Goal: Task Accomplishment & Management: Use online tool/utility

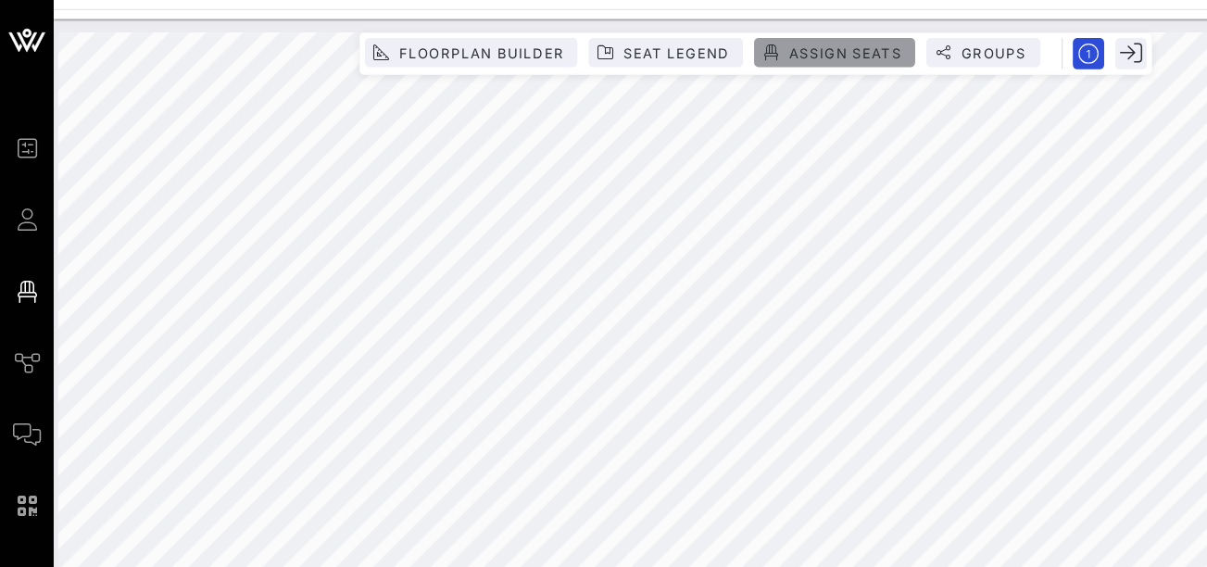
click at [674, 43] on span "Assign Seats" at bounding box center [699, 44] width 94 height 14
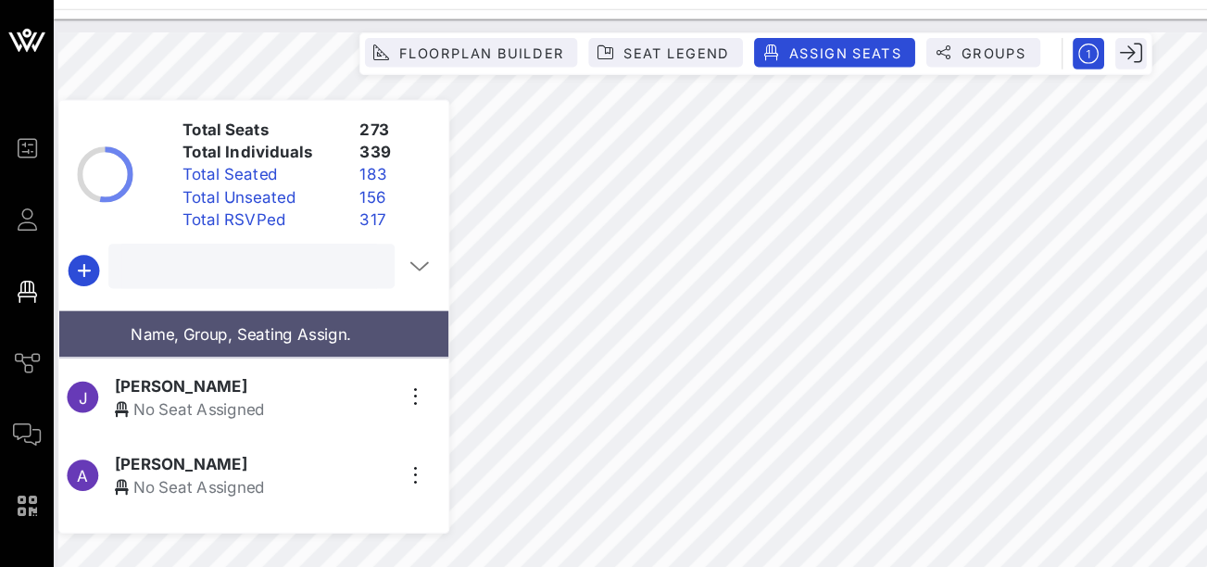
click at [166, 229] on input "text" at bounding box center [206, 220] width 211 height 24
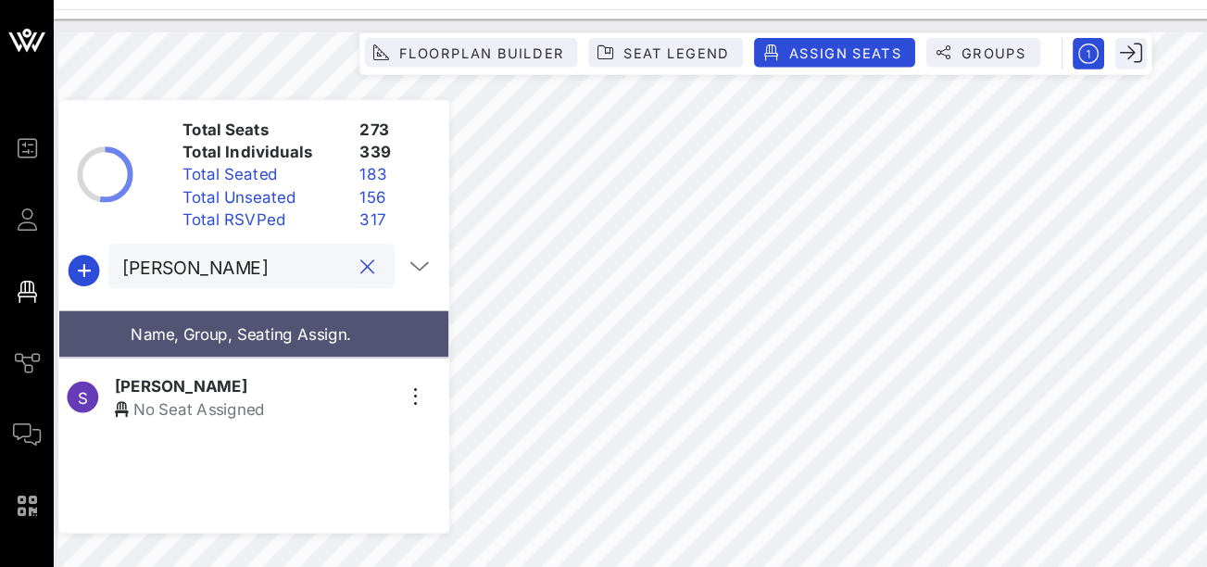
type input "[PERSON_NAME]"
click at [165, 329] on div "No Seat Assigned" at bounding box center [209, 338] width 228 height 19
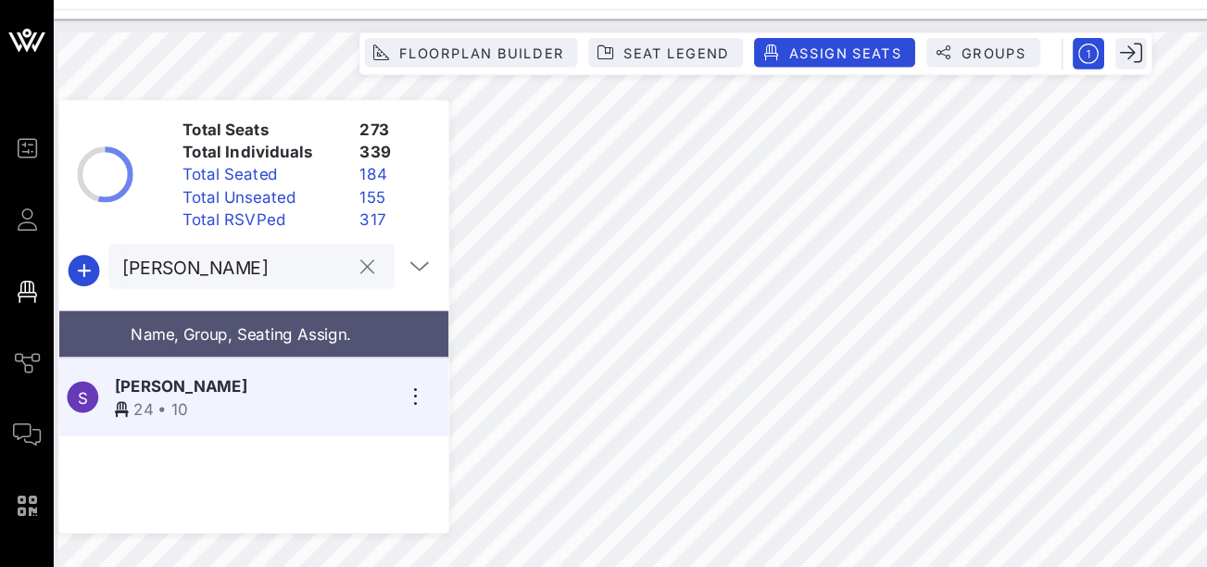
click at [299, 221] on button "clear icon" at bounding box center [305, 221] width 12 height 19
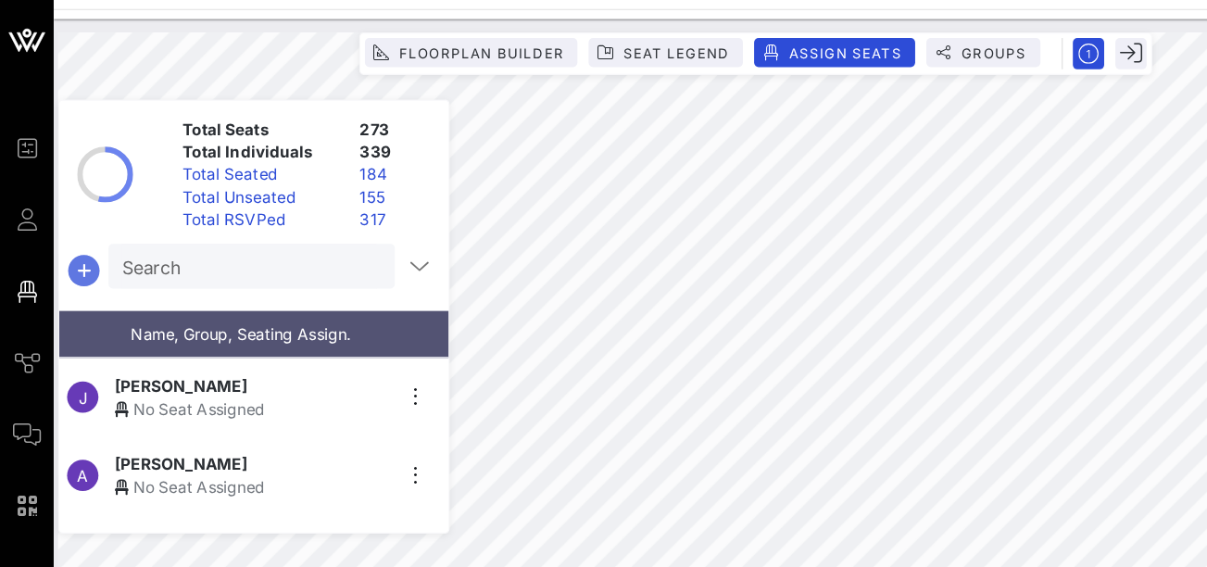
click at [69, 219] on icon "button" at bounding box center [69, 224] width 22 height 22
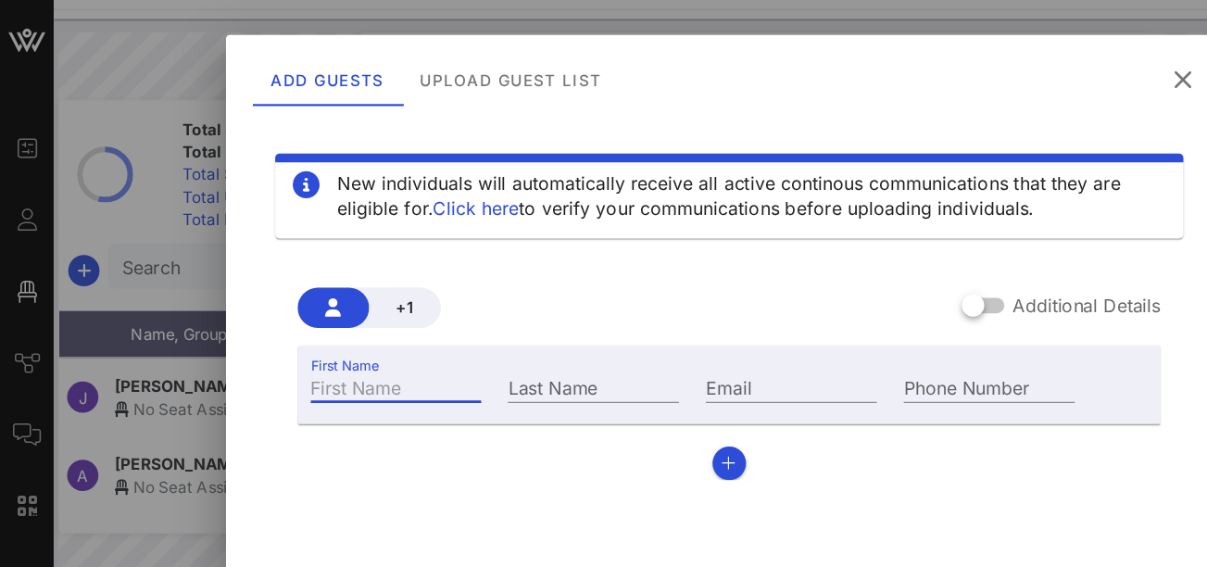
click at [272, 322] on input "First Name" at bounding box center [329, 320] width 142 height 24
type input "Destiny"
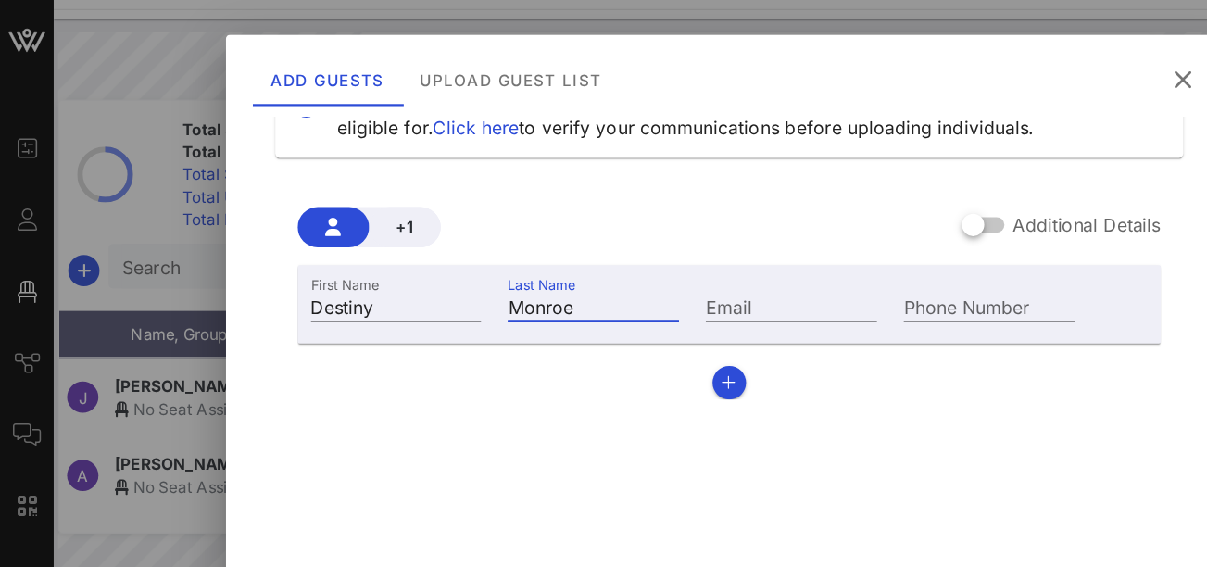
scroll to position [74, 0]
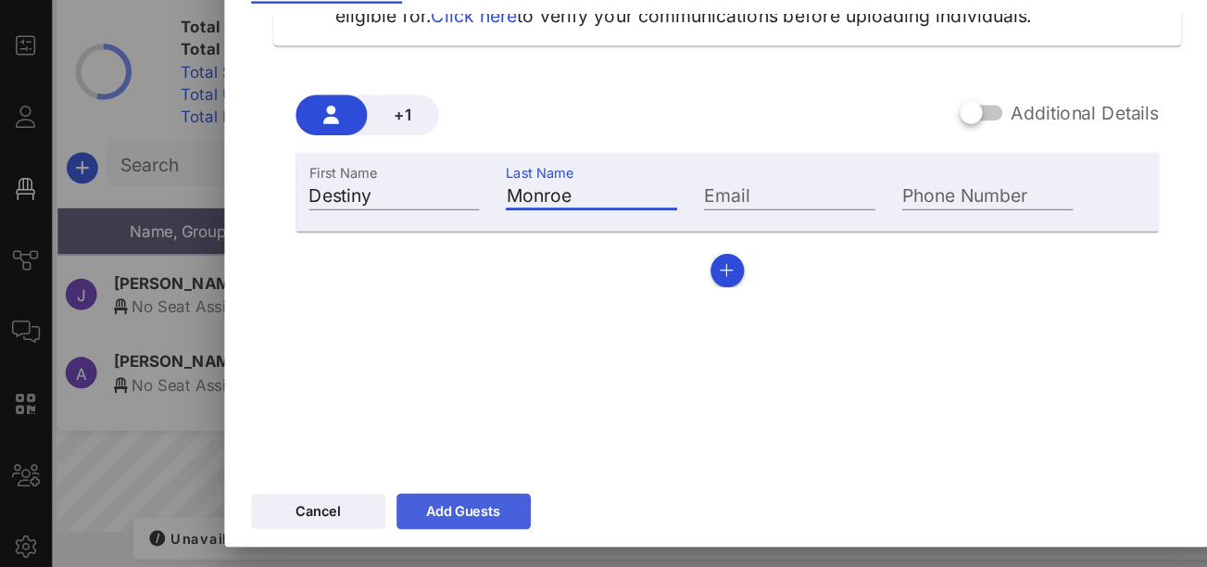
type input "Monroe"
click at [401, 502] on div "Add Guests" at bounding box center [385, 508] width 62 height 19
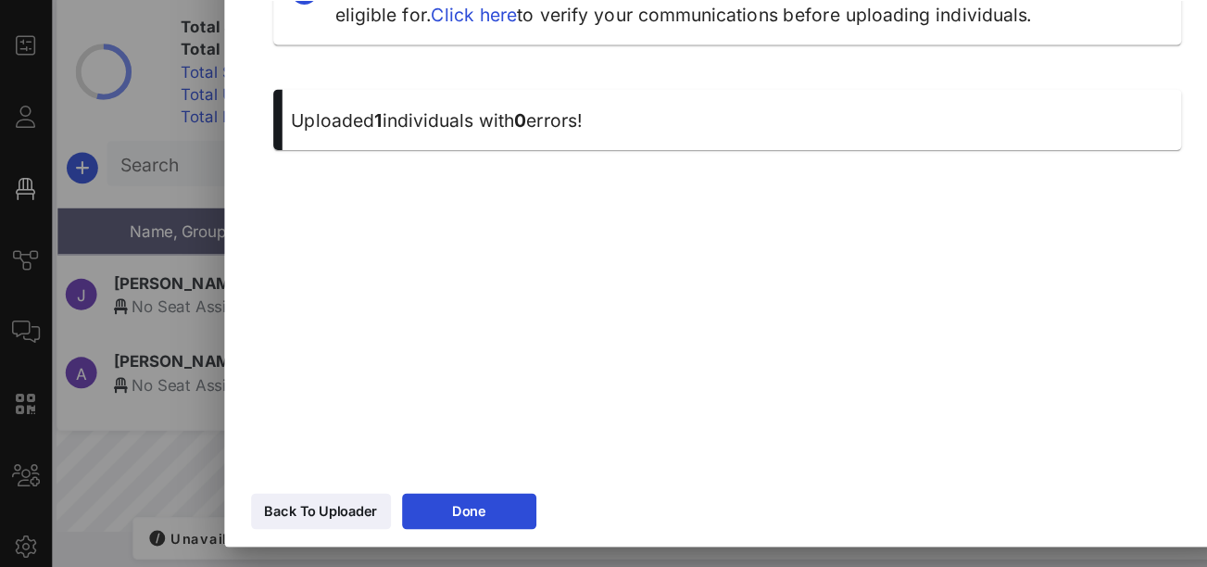
scroll to position [63, 0]
click at [398, 500] on div "Done" at bounding box center [390, 508] width 28 height 19
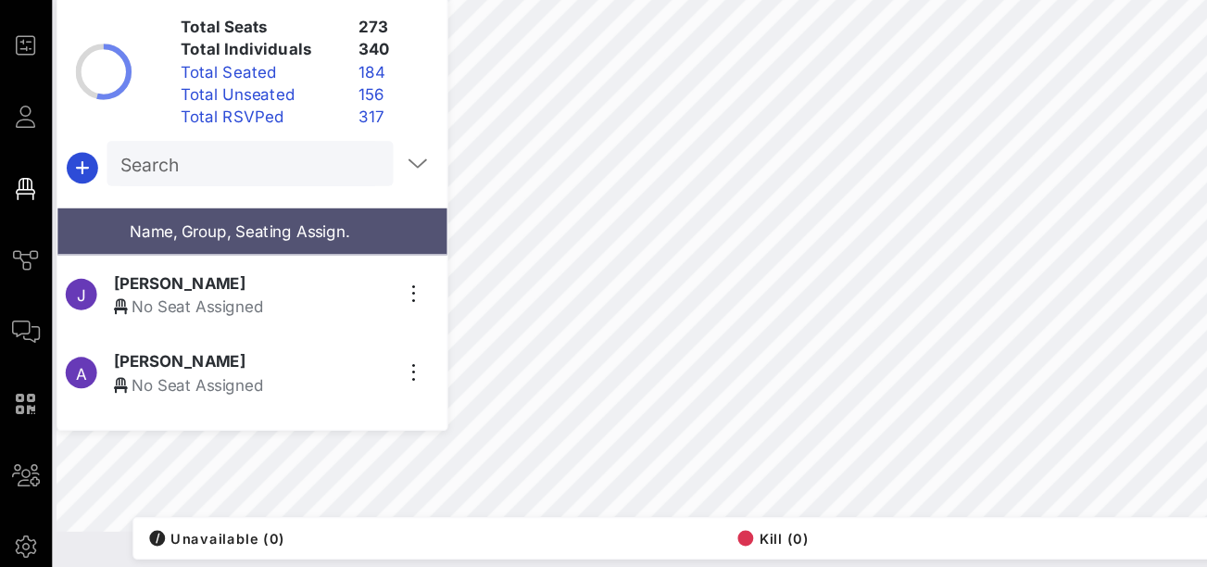
scroll to position [74, 0]
click at [225, 228] on input "Search" at bounding box center [206, 220] width 211 height 24
type input "dest"
click at [206, 317] on div "Destiny Monroe" at bounding box center [209, 318] width 228 height 19
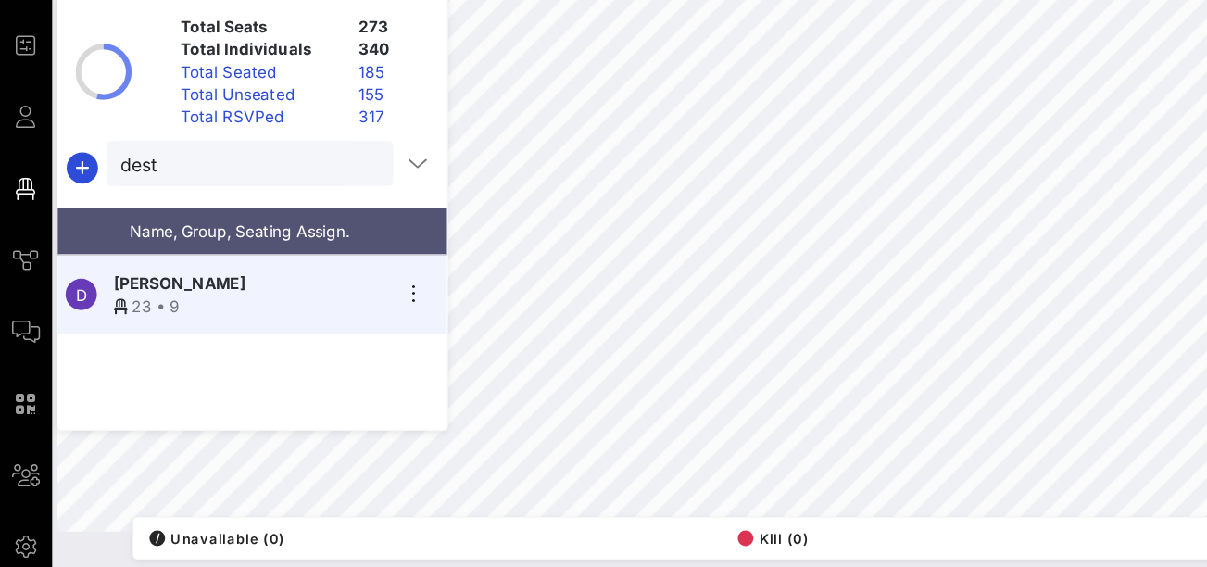
click at [299, 221] on button "clear icon" at bounding box center [305, 221] width 12 height 19
